Goal: Information Seeking & Learning: Find specific fact

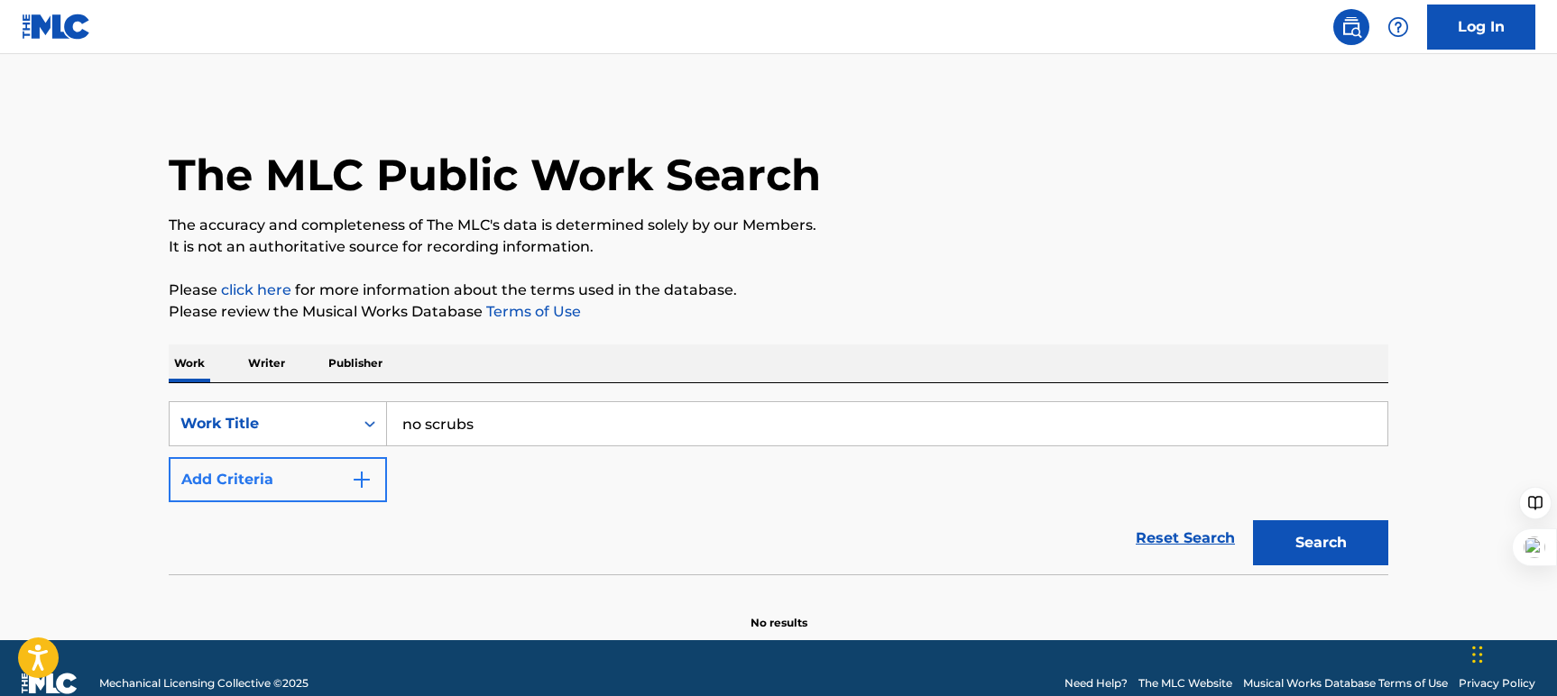
type input "no scrubs"
click at [232, 495] on button "Add Criteria" at bounding box center [278, 479] width 218 height 45
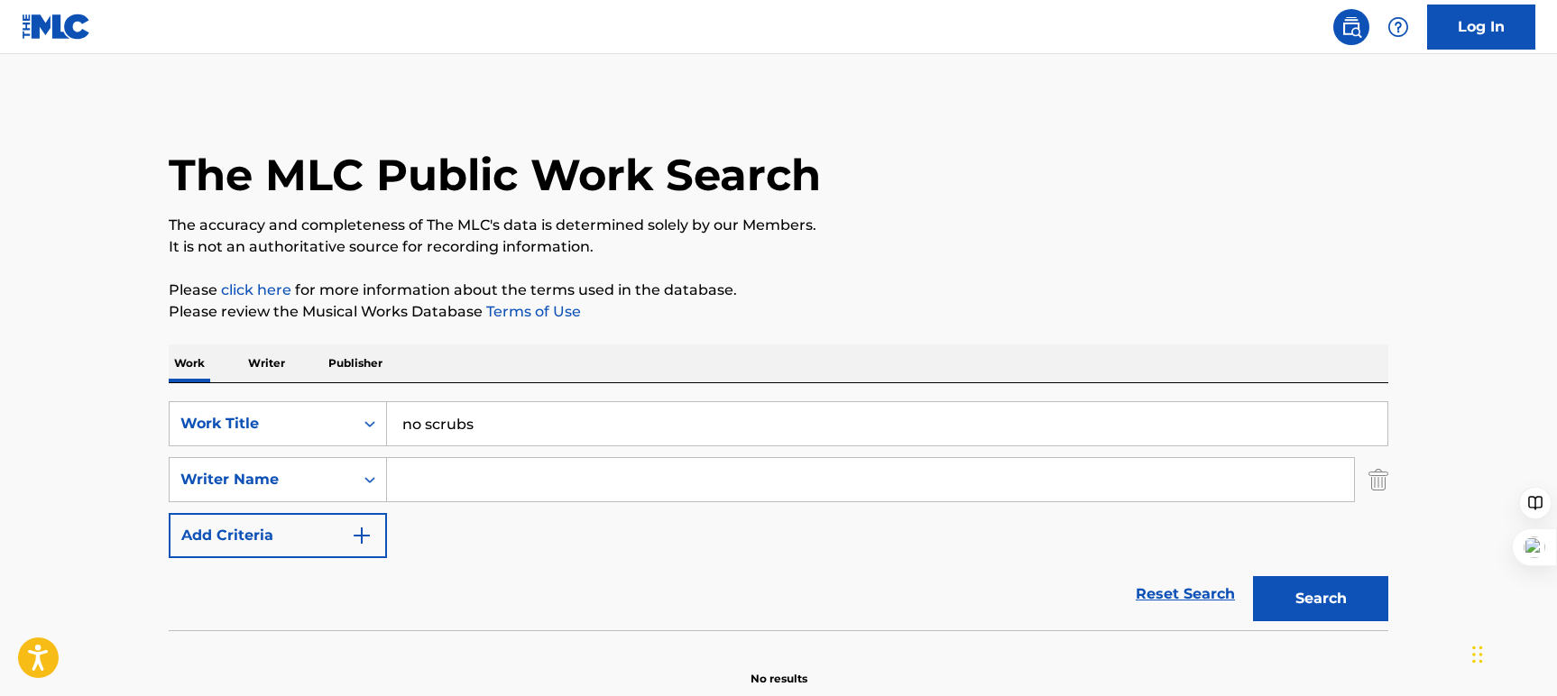
click at [935, 464] on input "Search Form" at bounding box center [870, 479] width 967 height 43
click at [1253, 576] on button "Search" at bounding box center [1320, 598] width 135 height 45
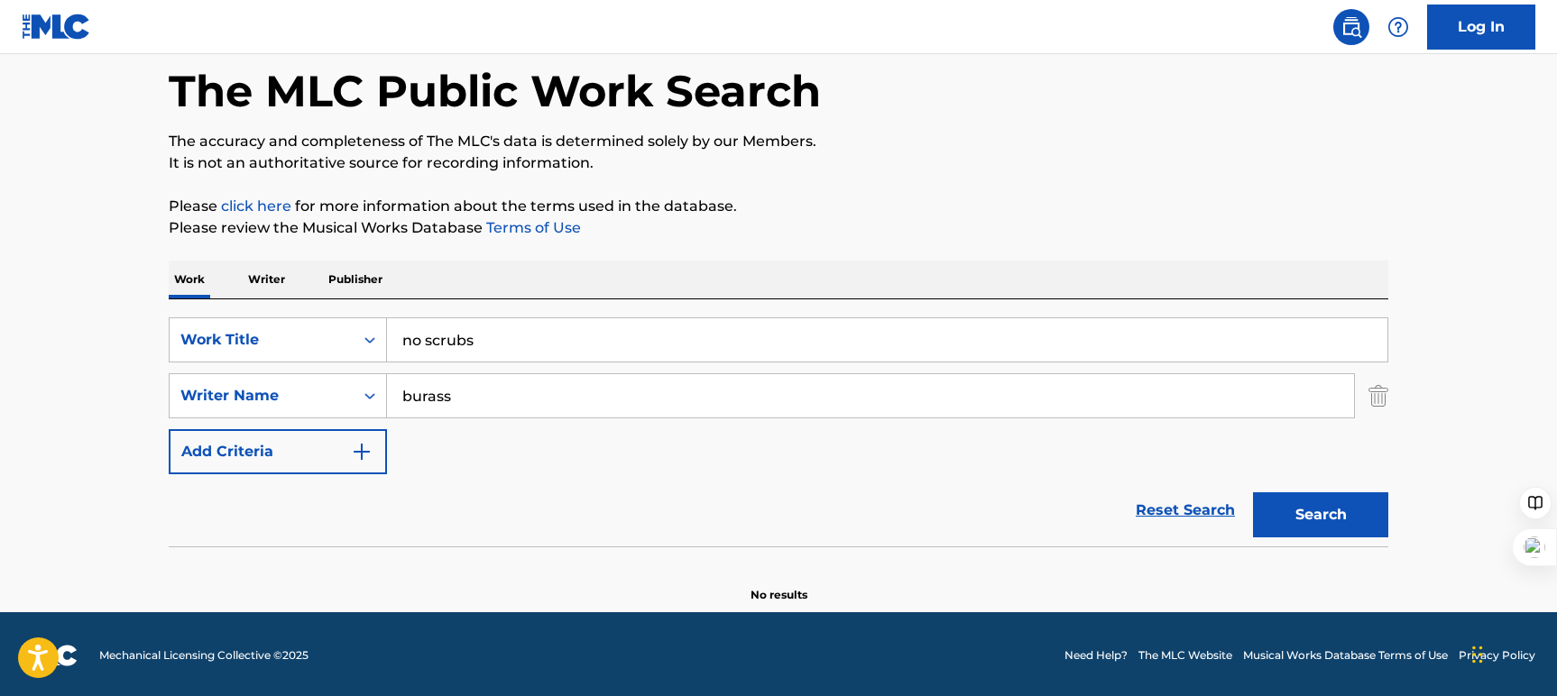
scroll to position [83, 0]
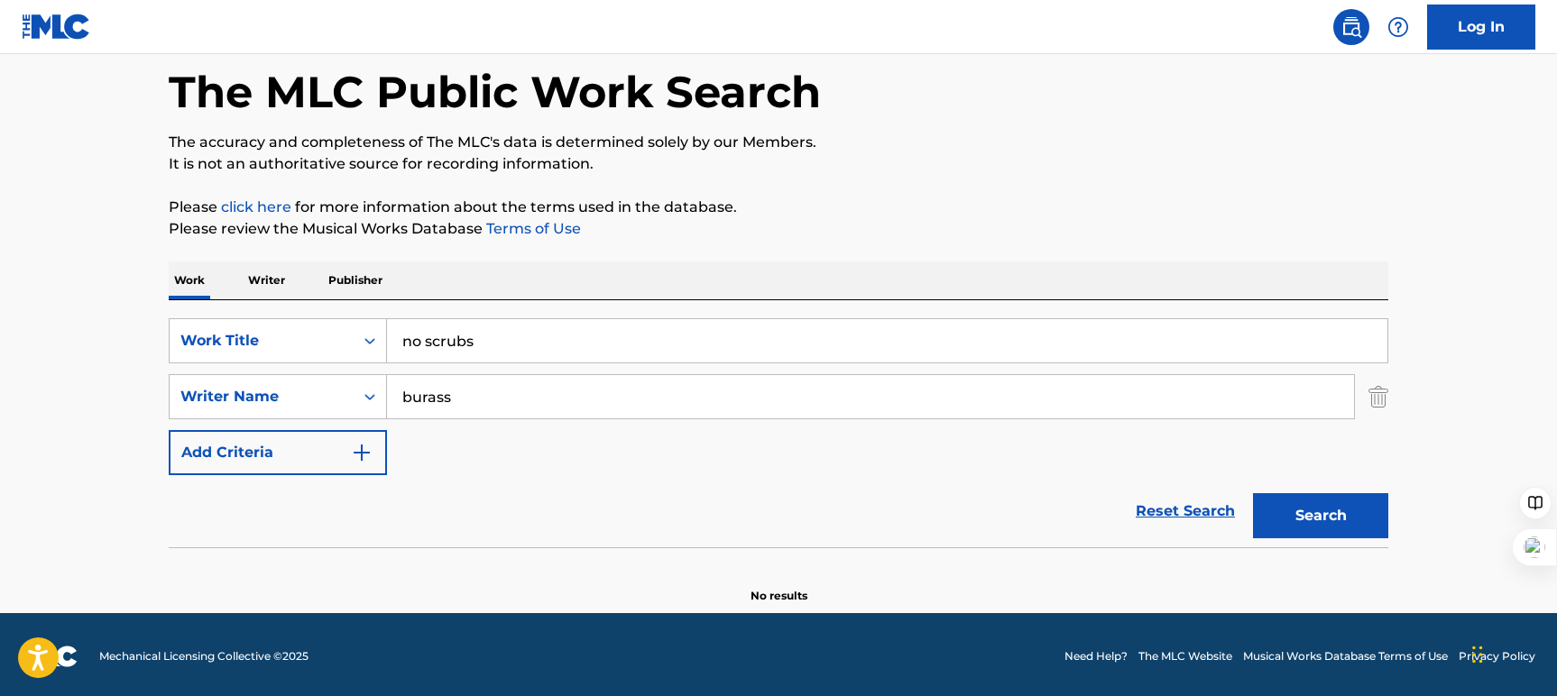
click at [434, 391] on input "burass" at bounding box center [870, 396] width 967 height 43
click at [1253, 493] on button "Search" at bounding box center [1320, 515] width 135 height 45
click at [419, 399] on input "buruss" at bounding box center [870, 396] width 967 height 43
type input "[PERSON_NAME]"
click at [1361, 538] on button "Search" at bounding box center [1320, 515] width 135 height 45
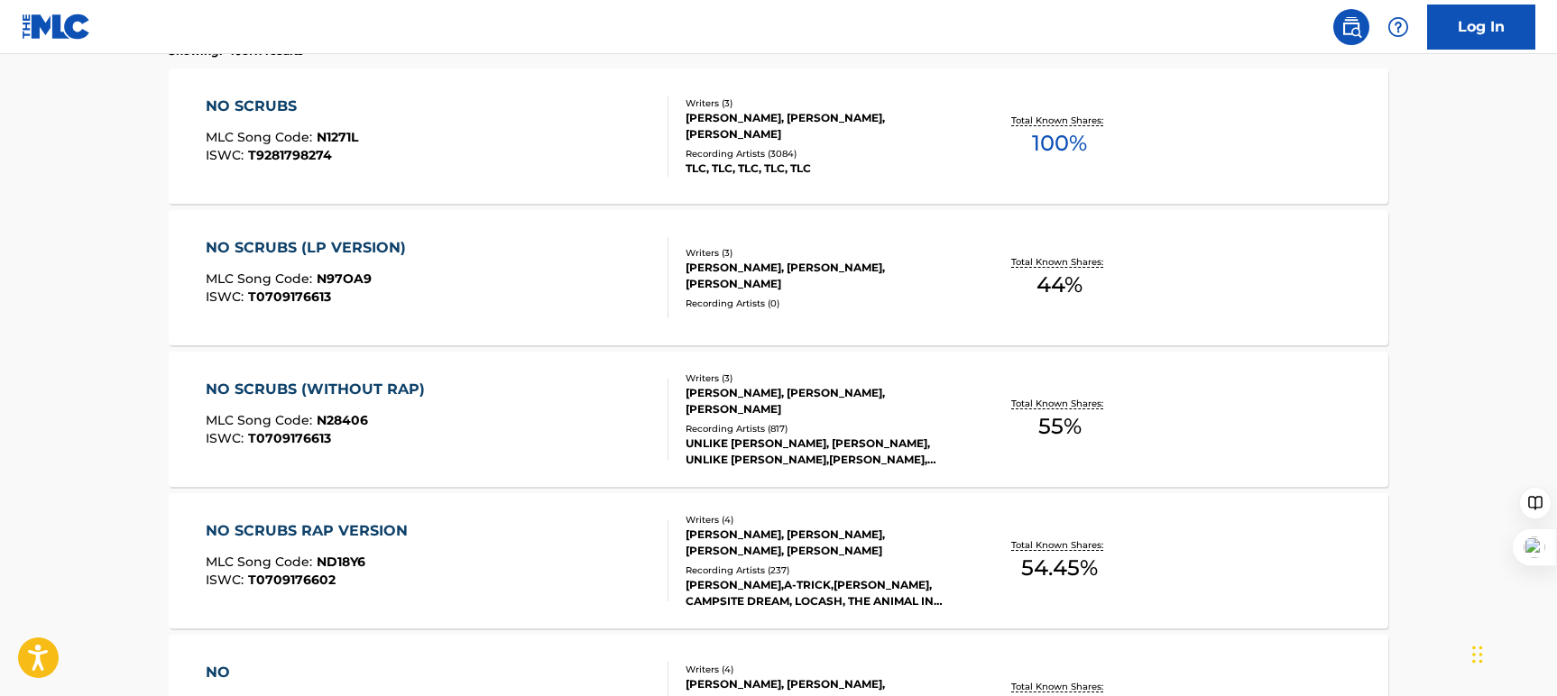
scroll to position [637, 0]
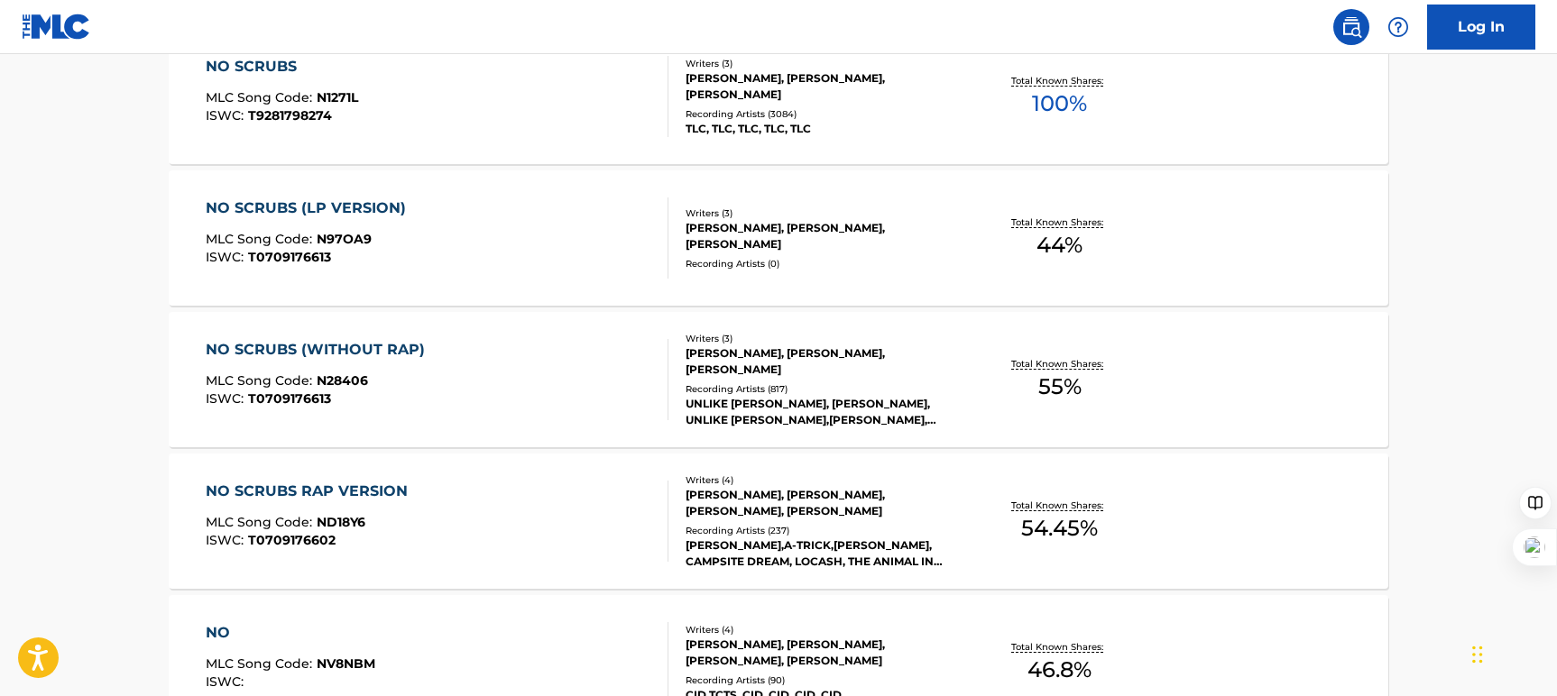
click at [866, 115] on div "Recording Artists ( 3084 )" at bounding box center [822, 114] width 272 height 14
